Goal: Go to known website: Go to known website

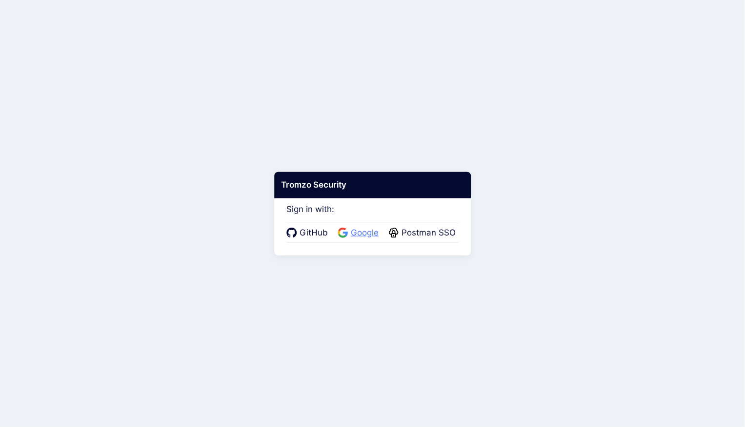
click at [364, 229] on span "Google" at bounding box center [365, 233] width 34 height 13
